Goal: Navigation & Orientation: Find specific page/section

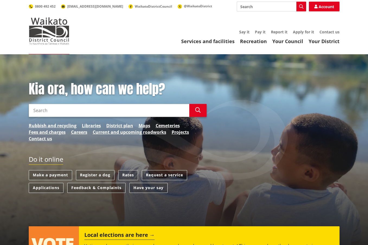
click at [272, 8] on input "Search" at bounding box center [271, 7] width 69 height 10
click at [323, 8] on link "Account" at bounding box center [324, 7] width 31 height 10
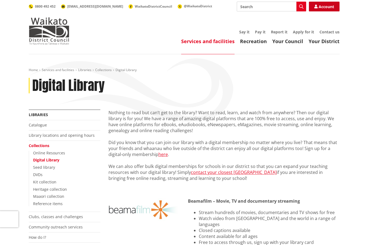
click at [326, 4] on link "Account" at bounding box center [324, 7] width 31 height 10
